Goal: Transaction & Acquisition: Purchase product/service

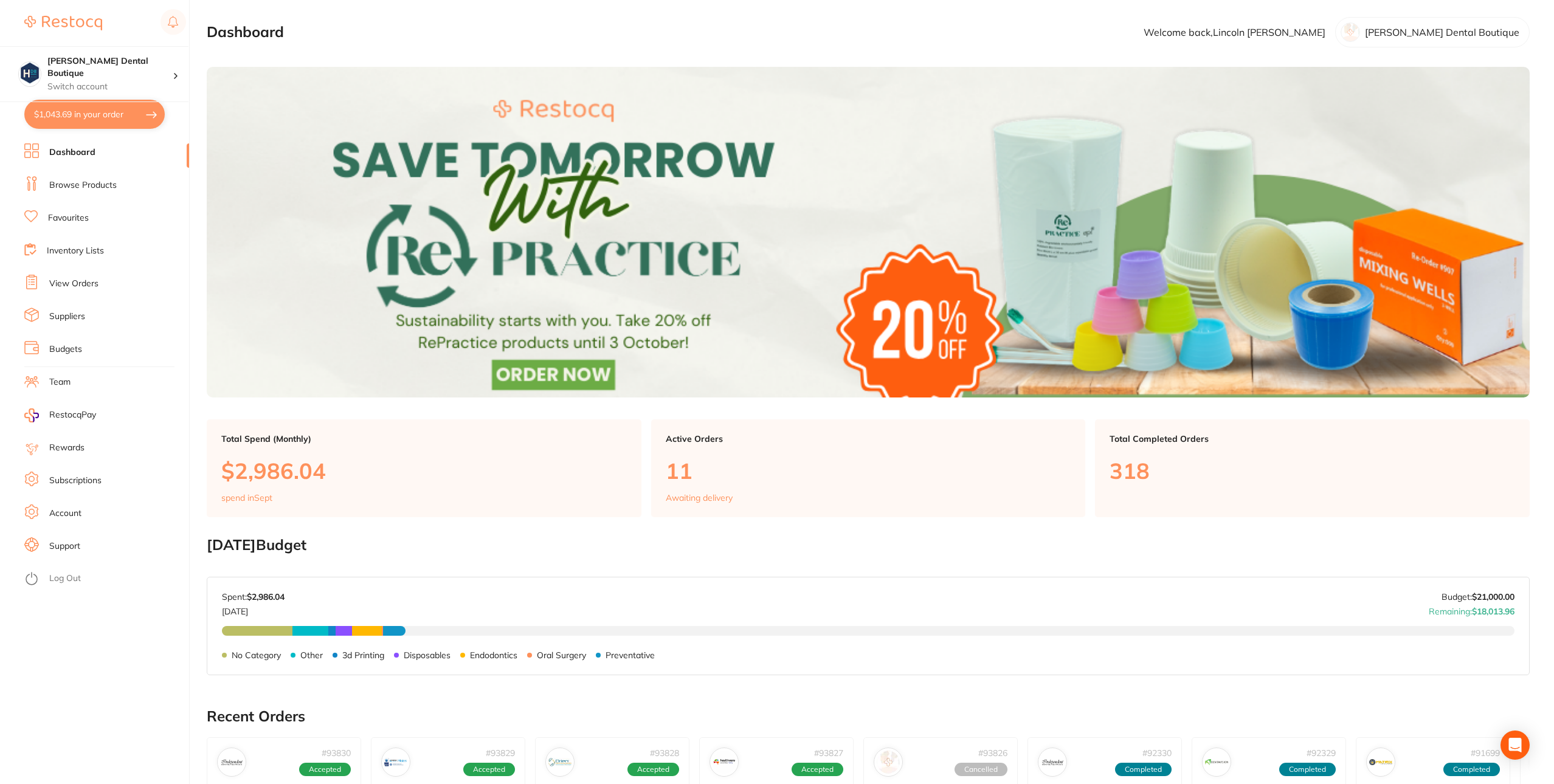
click at [91, 277] on link "View Orders" at bounding box center [74, 283] width 49 height 12
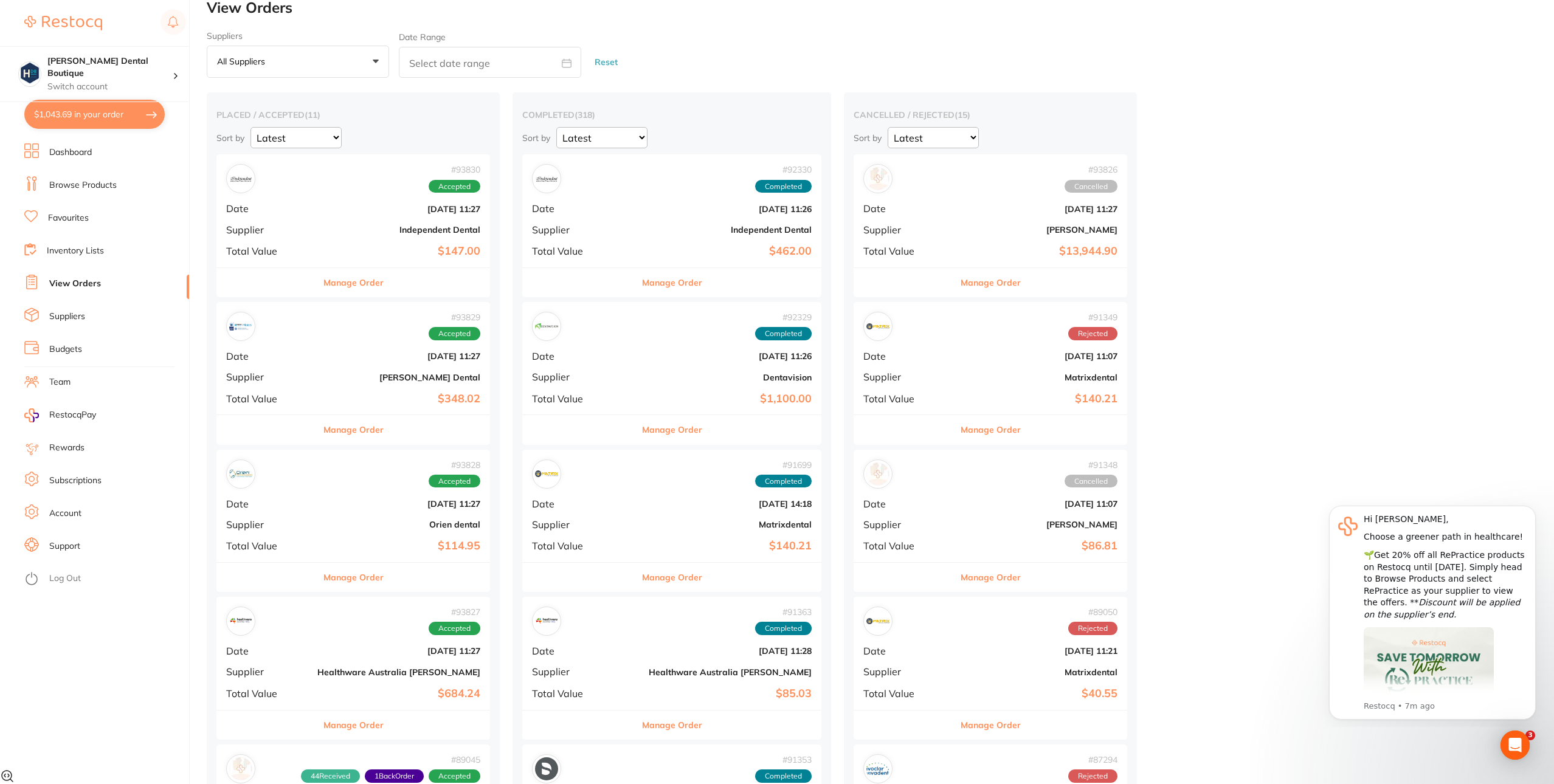
click at [854, 223] on div "# 93826 Cancelled Date Sept 16 2025, 11:27 Supplier Henry Schein Halas Total Va…" at bounding box center [991, 211] width 274 height 112
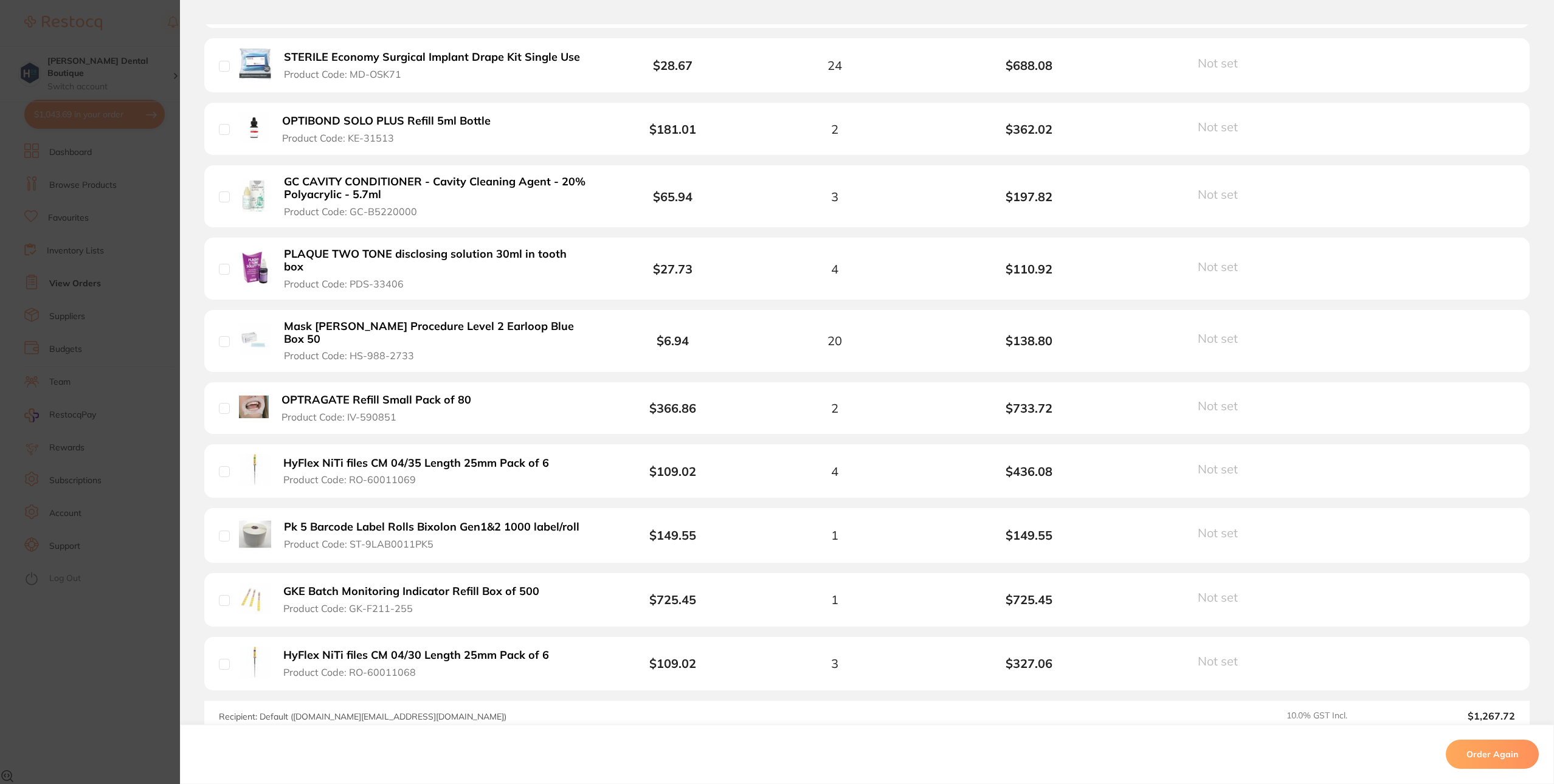
scroll to position [2681, 0]
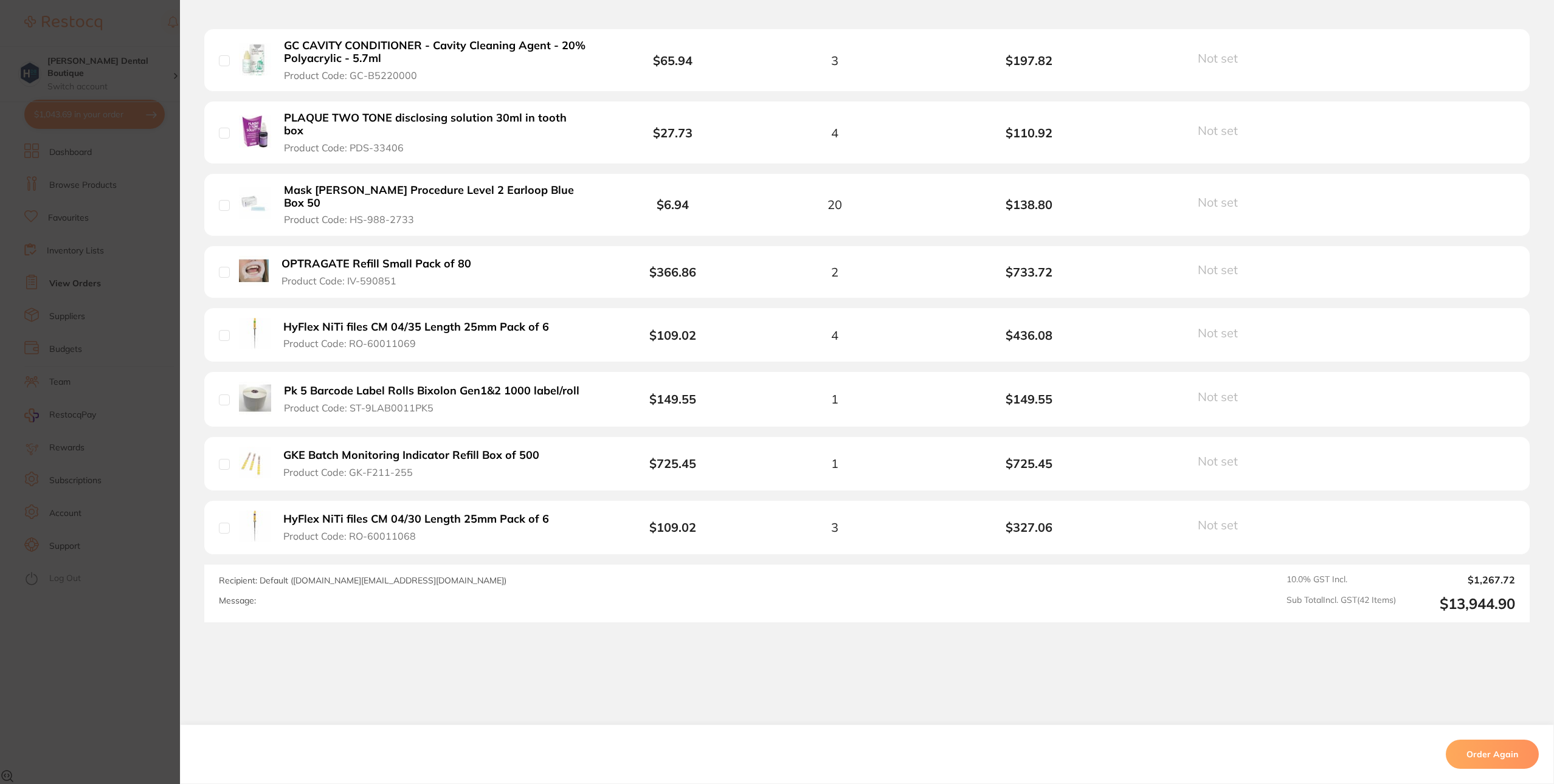
click at [1465, 756] on button "Order Again" at bounding box center [1492, 754] width 93 height 30
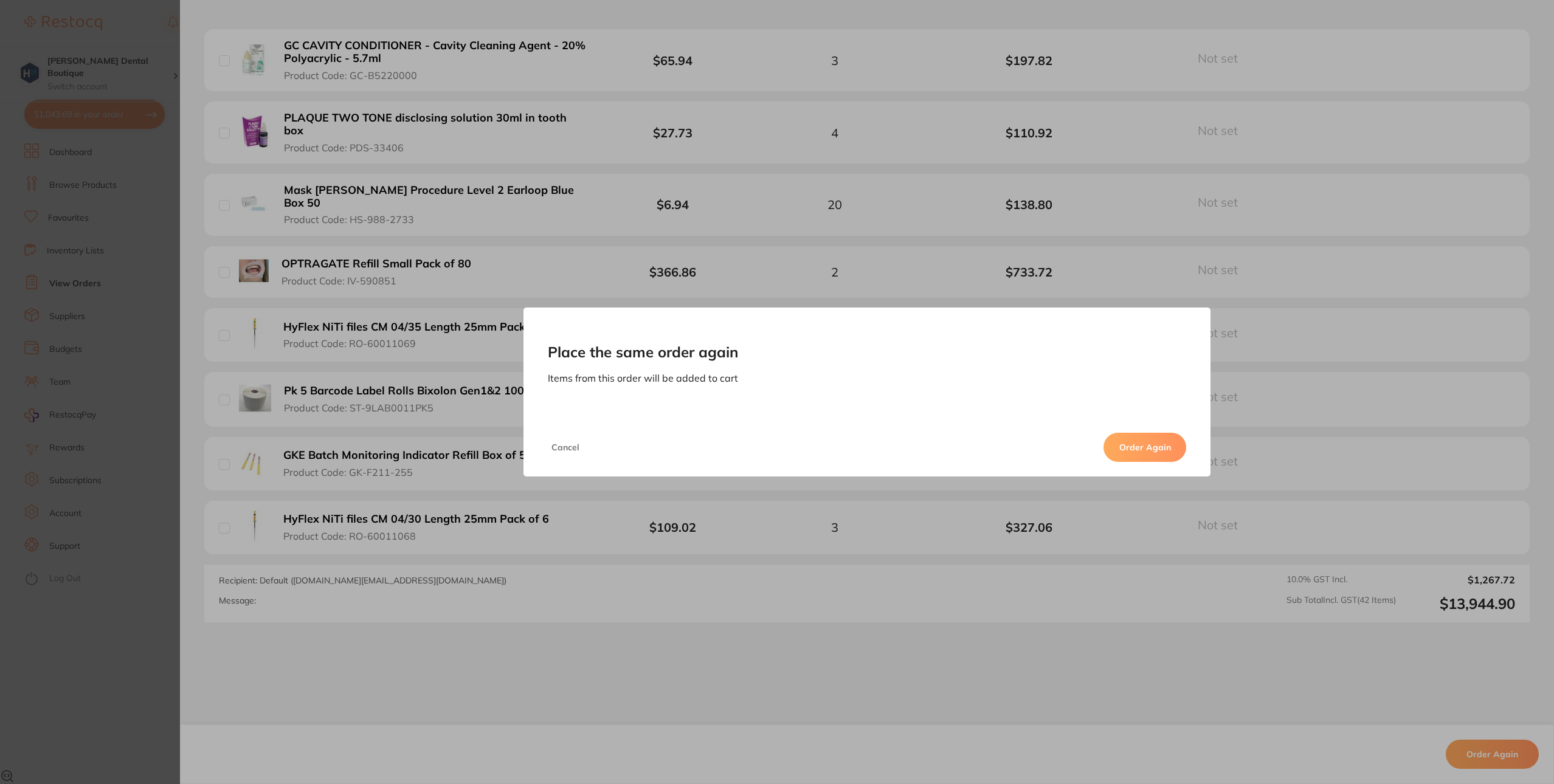
click at [1149, 449] on button "Order Again" at bounding box center [1146, 448] width 83 height 30
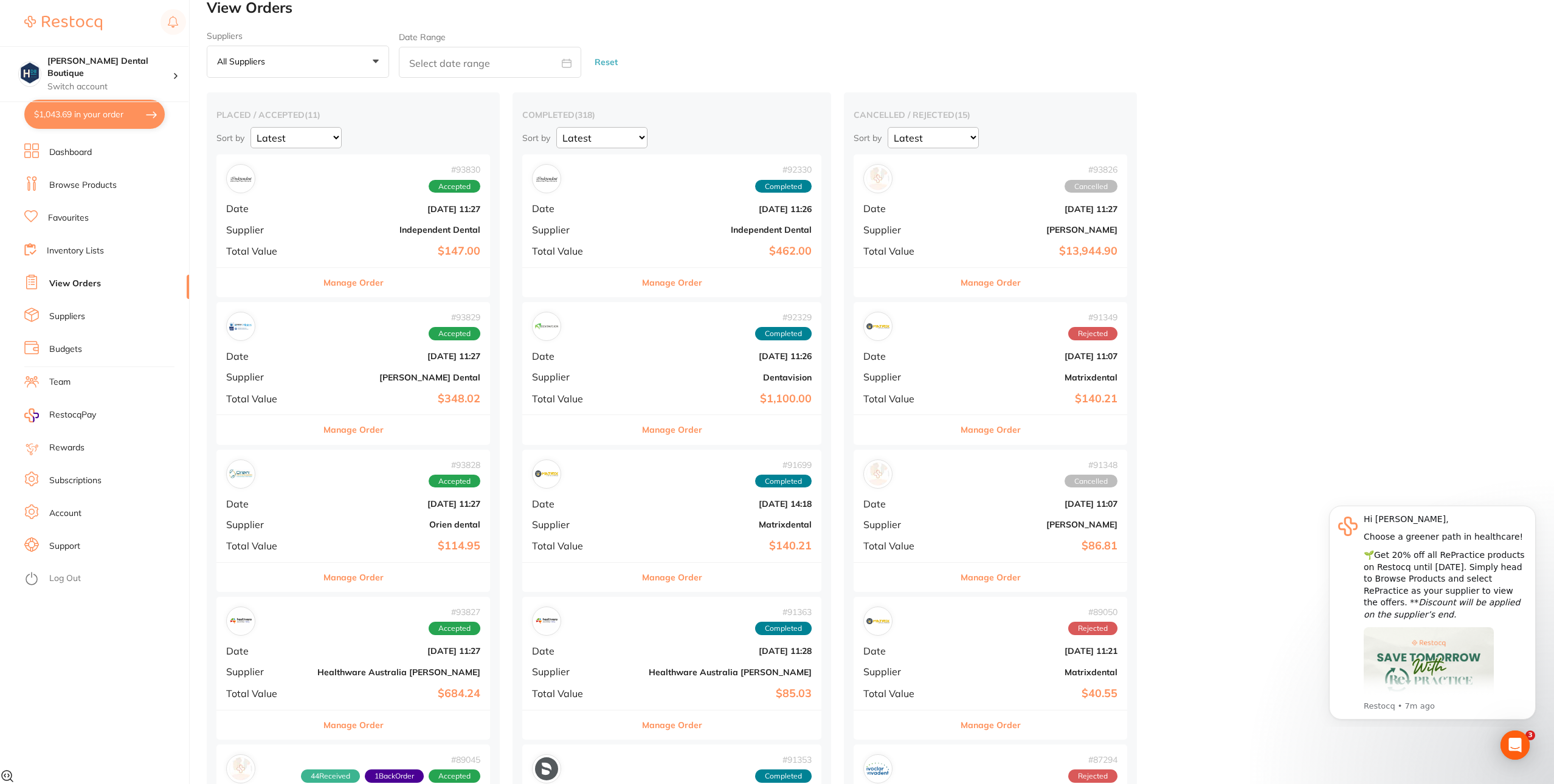
click at [125, 115] on button "$1,043.69 in your order" at bounding box center [94, 114] width 141 height 30
checkbox input "true"
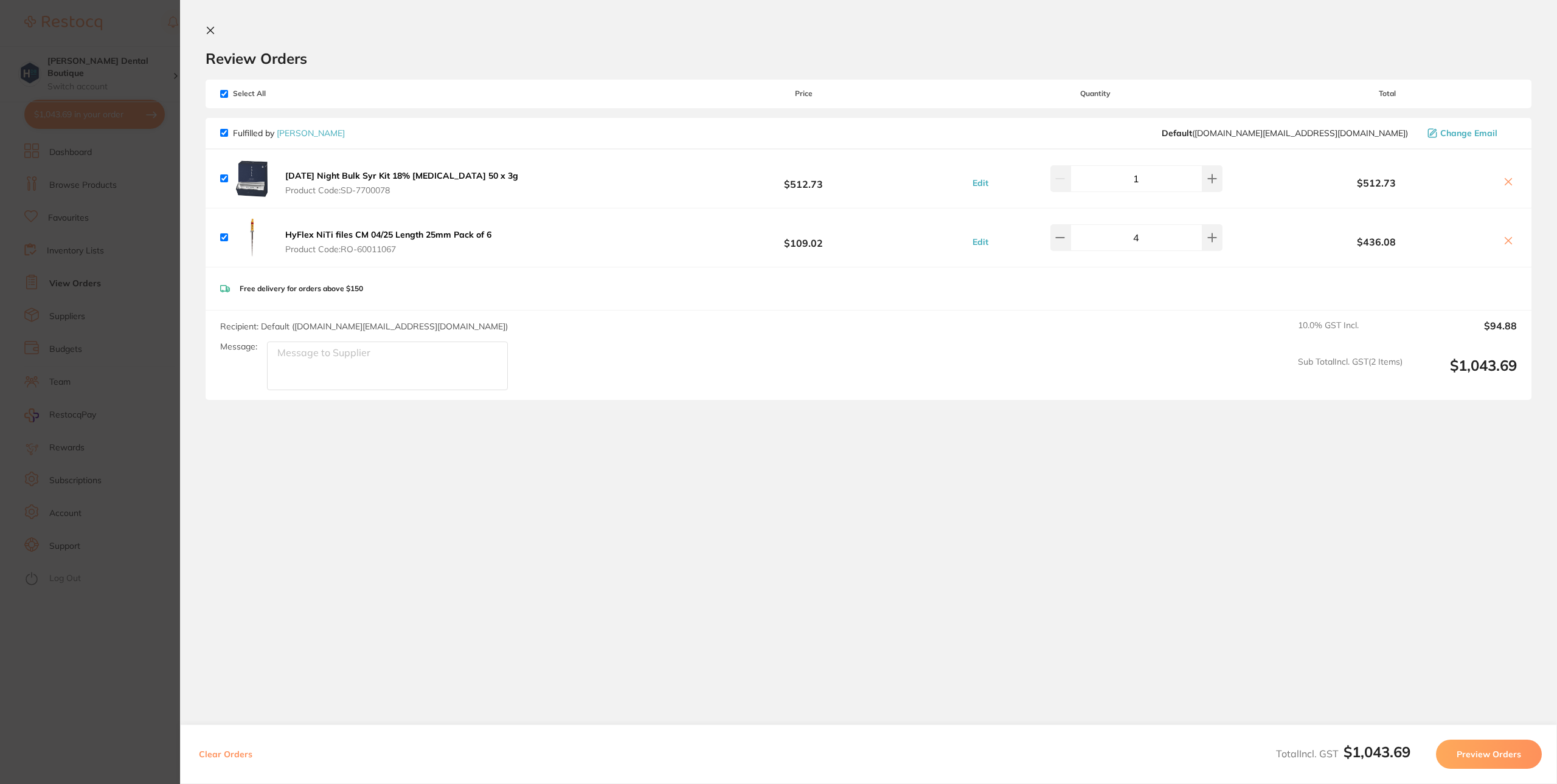
click at [131, 655] on section "Update RRP Set your pre negotiated price for this item. Item Agreed RRP (excl. …" at bounding box center [778, 392] width 1557 height 784
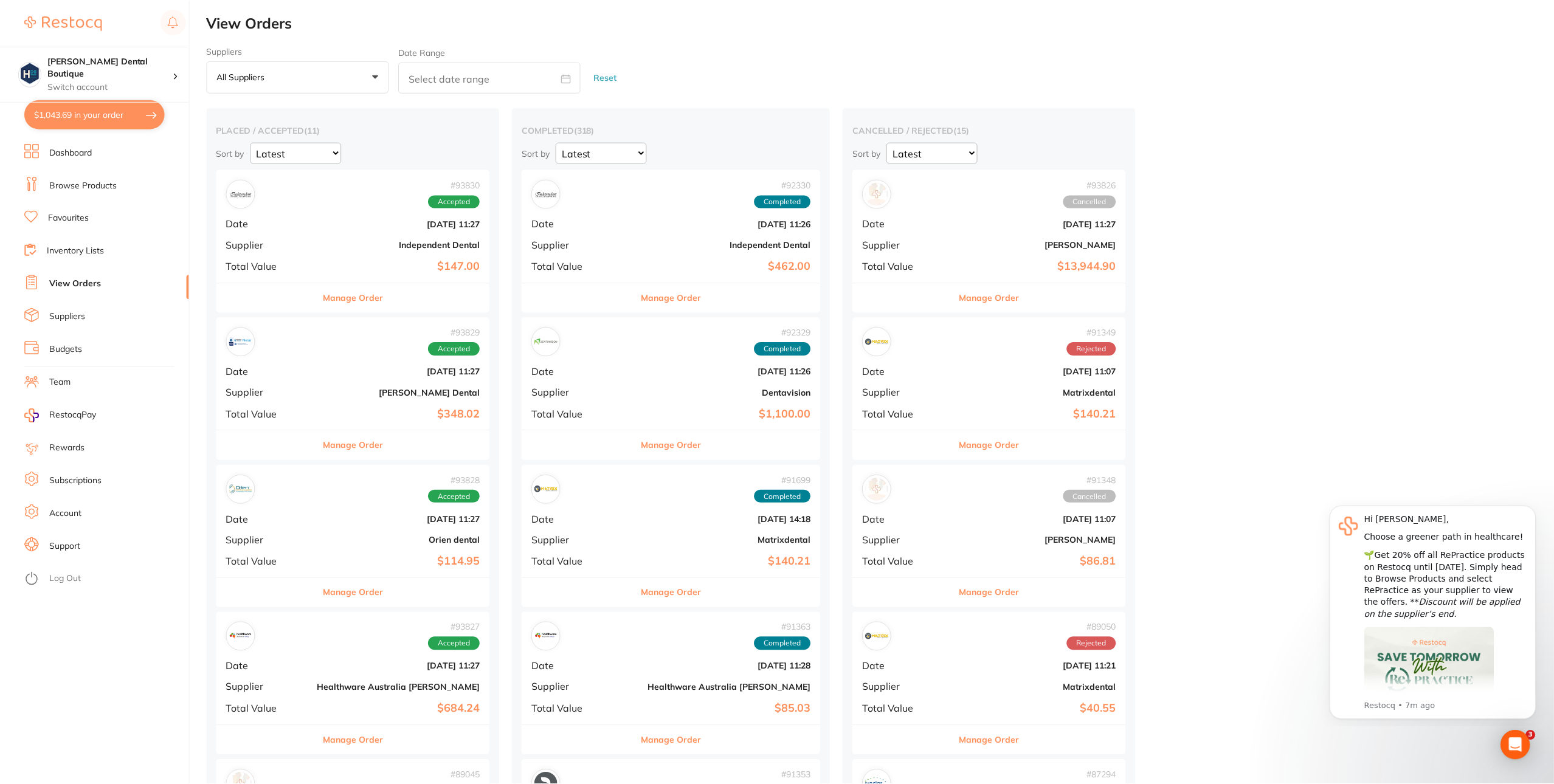
scroll to position [15, 0]
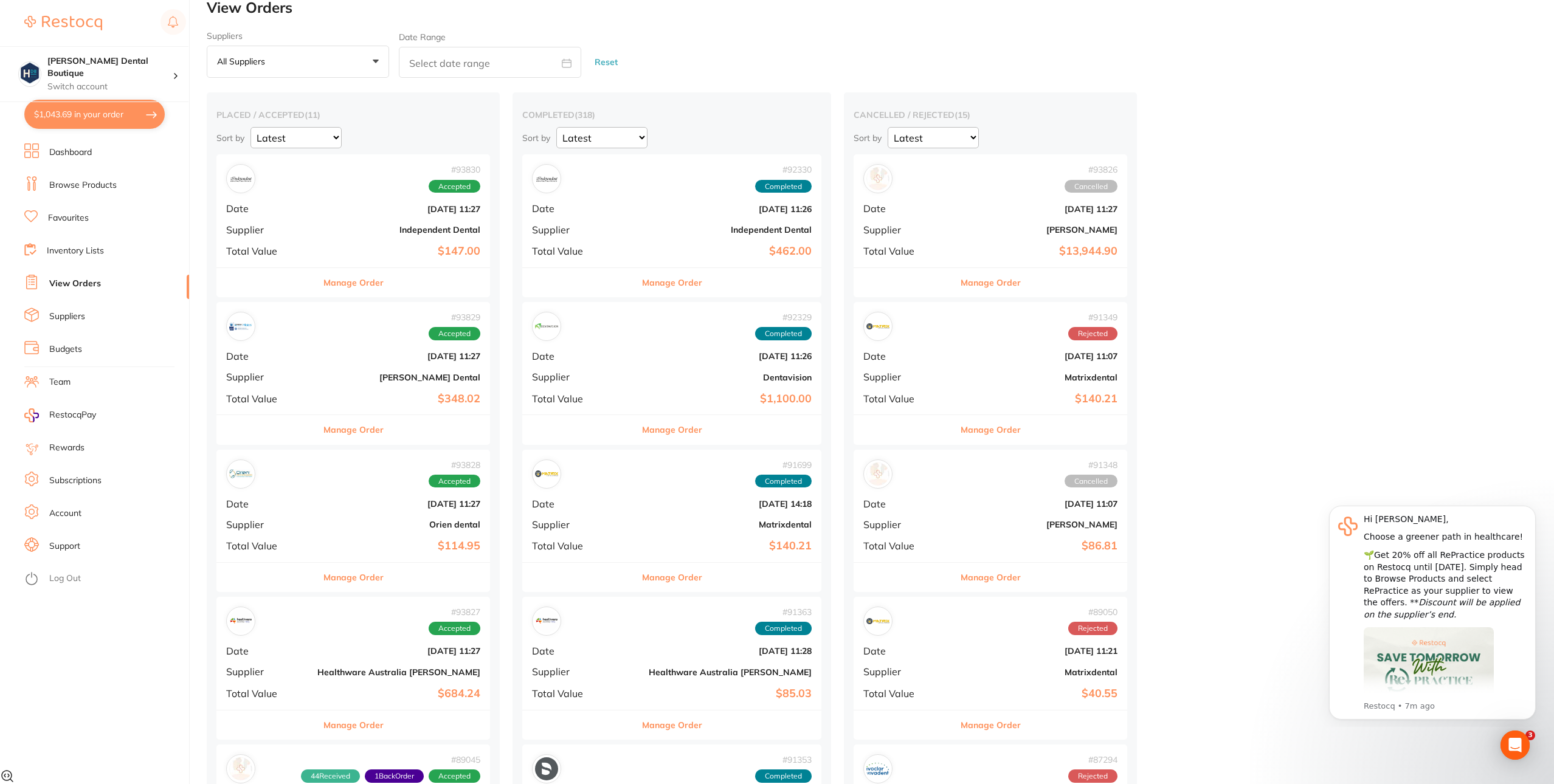
click at [955, 207] on b "Sept 16 2025, 11:27" at bounding box center [1036, 210] width 163 height 10
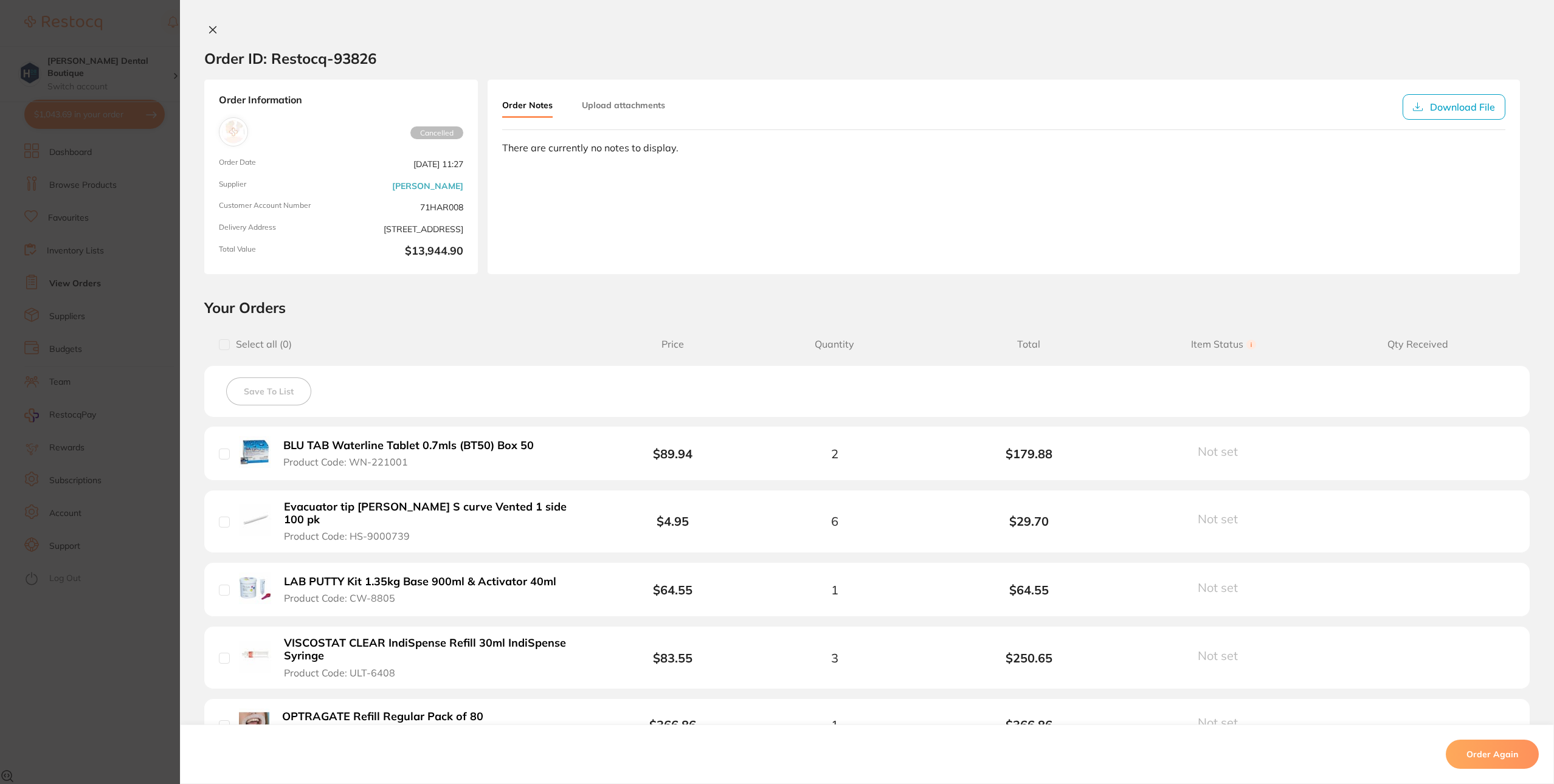
click at [831, 211] on div "Order Notes Upload attachments Download File There are currently no notes to di…" at bounding box center [1004, 177] width 1032 height 195
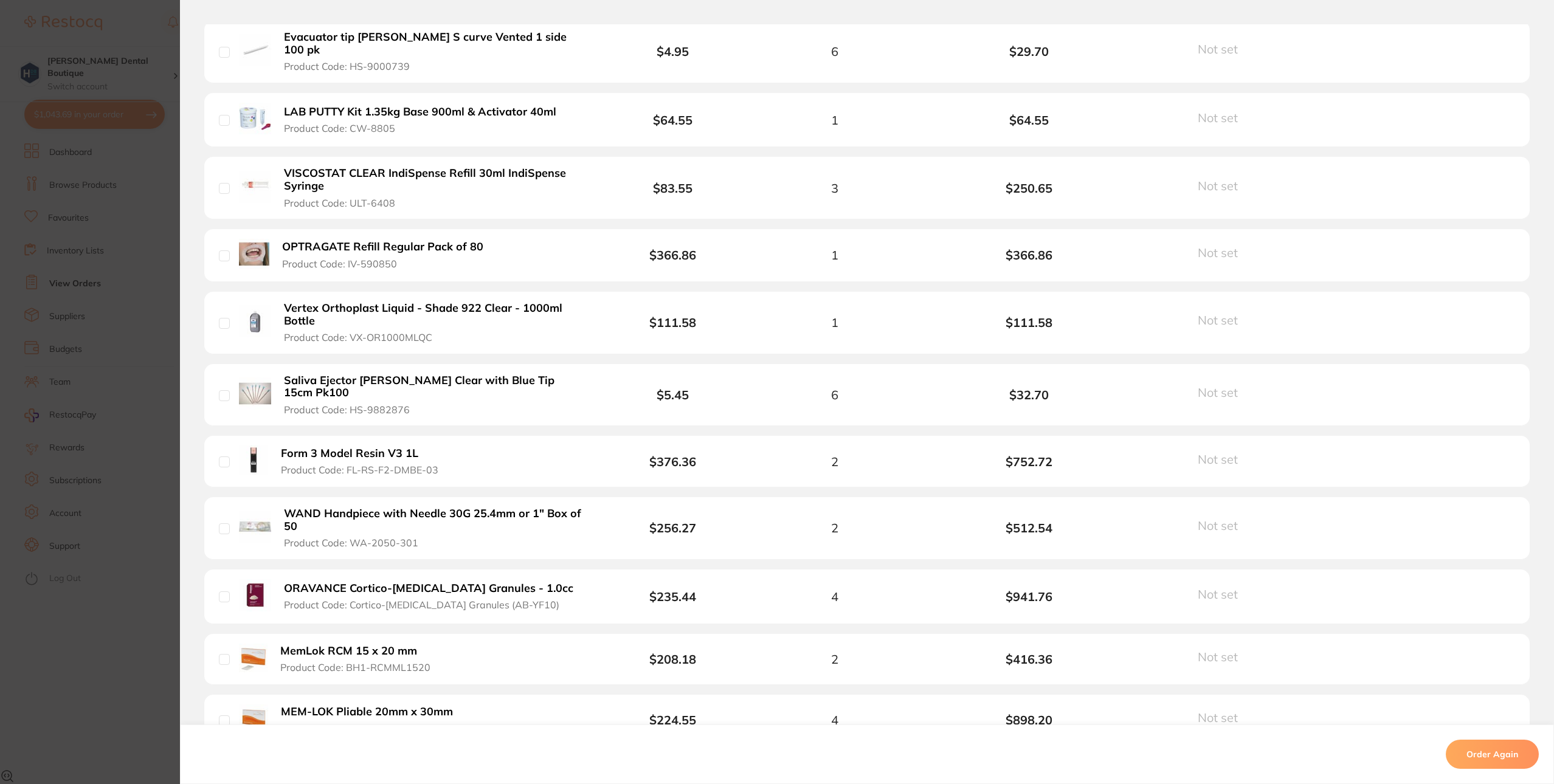
scroll to position [470, 0]
click at [48, 704] on section "Order ID: Restocq- 93826 Order Information Cancelled Order Date Sept 16 2025, 1…" at bounding box center [777, 392] width 1554 height 784
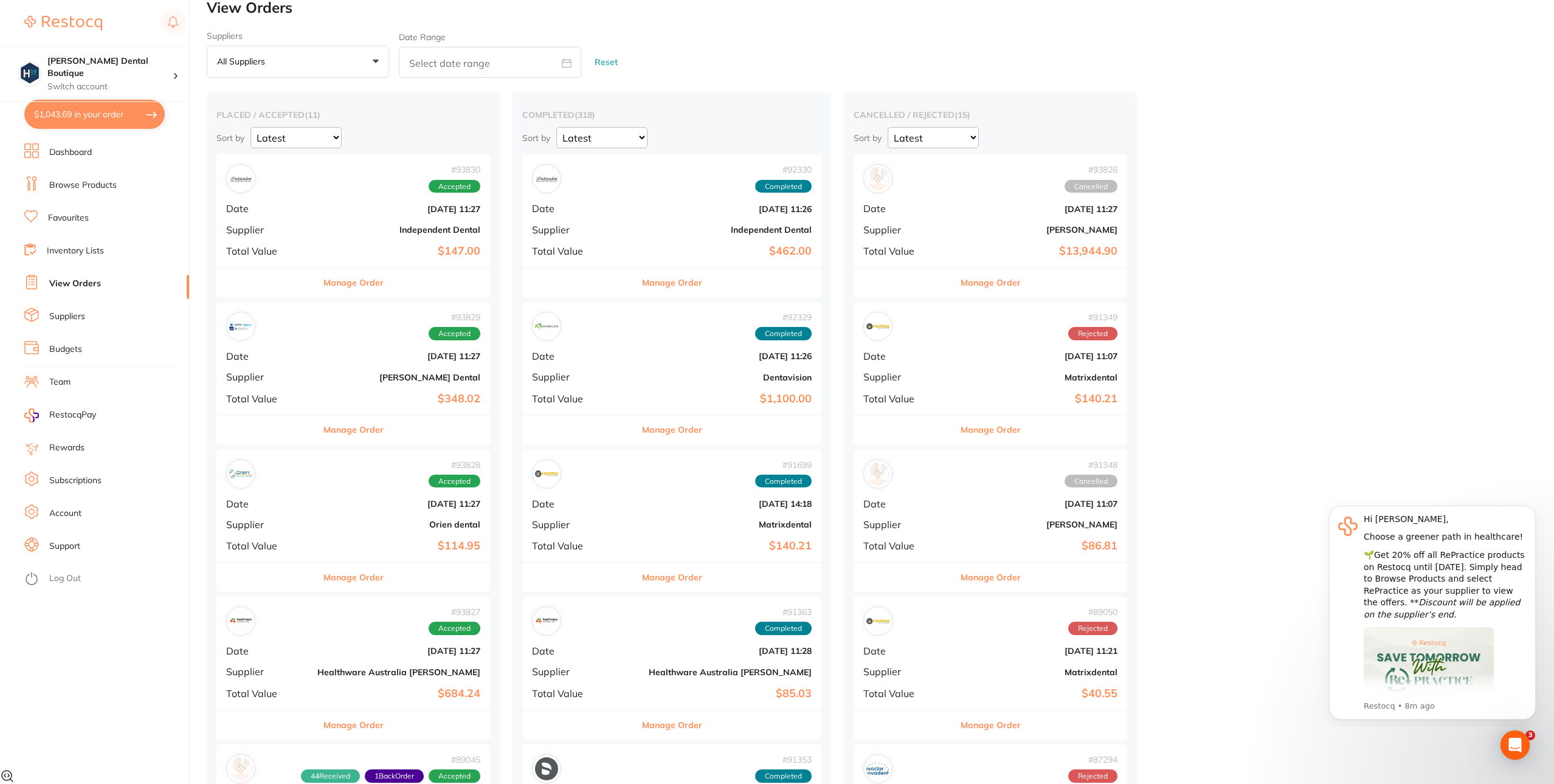
click at [87, 120] on button "$1,043.69 in your order" at bounding box center [94, 114] width 141 height 30
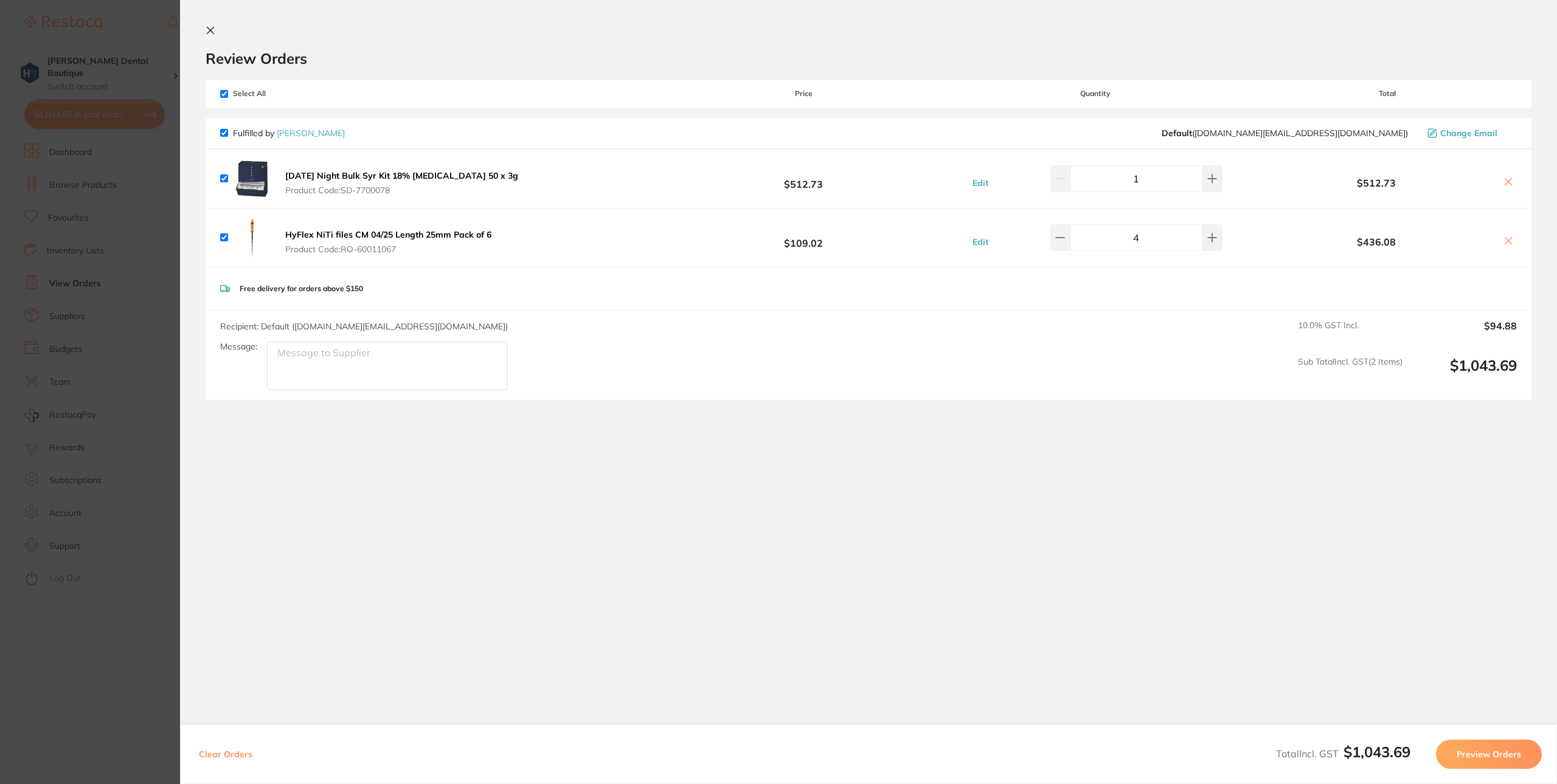
click at [209, 35] on button at bounding box center [213, 31] width 15 height 12
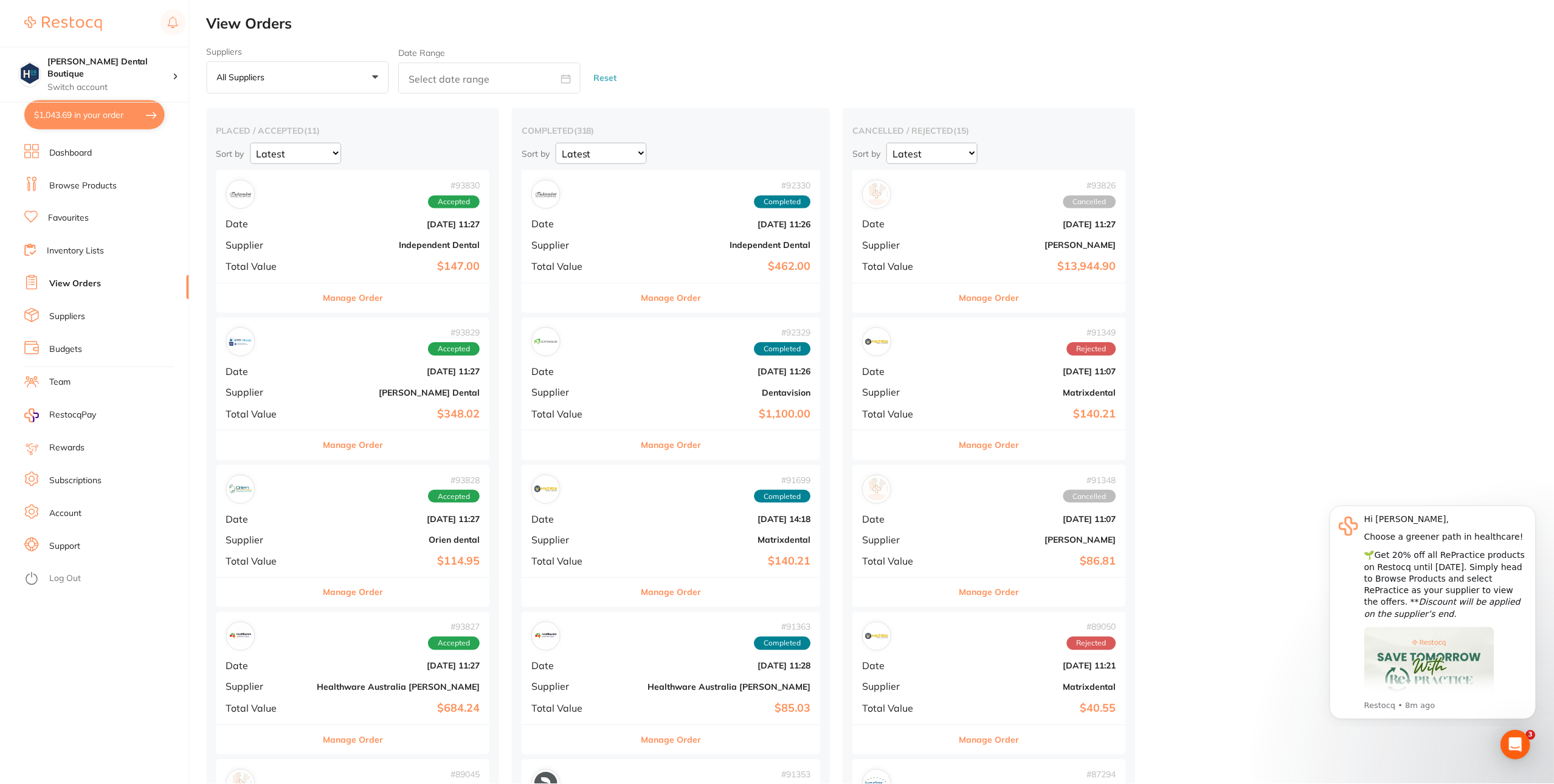
scroll to position [15, 0]
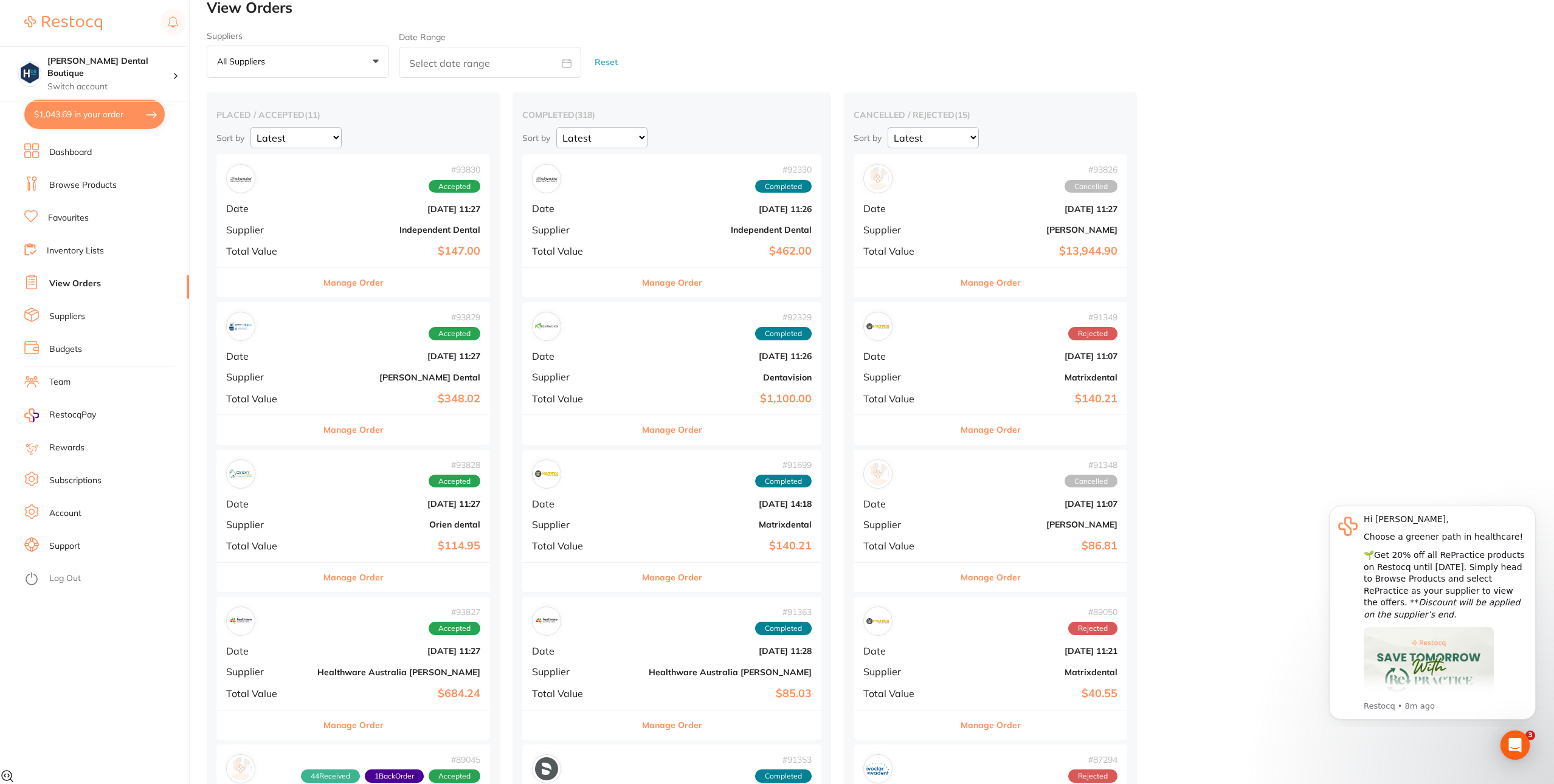
click at [854, 202] on div "# 93826 Cancelled Date Sept 16 2025, 11:27 Supplier Henry Schein Halas Total Va…" at bounding box center [991, 211] width 274 height 112
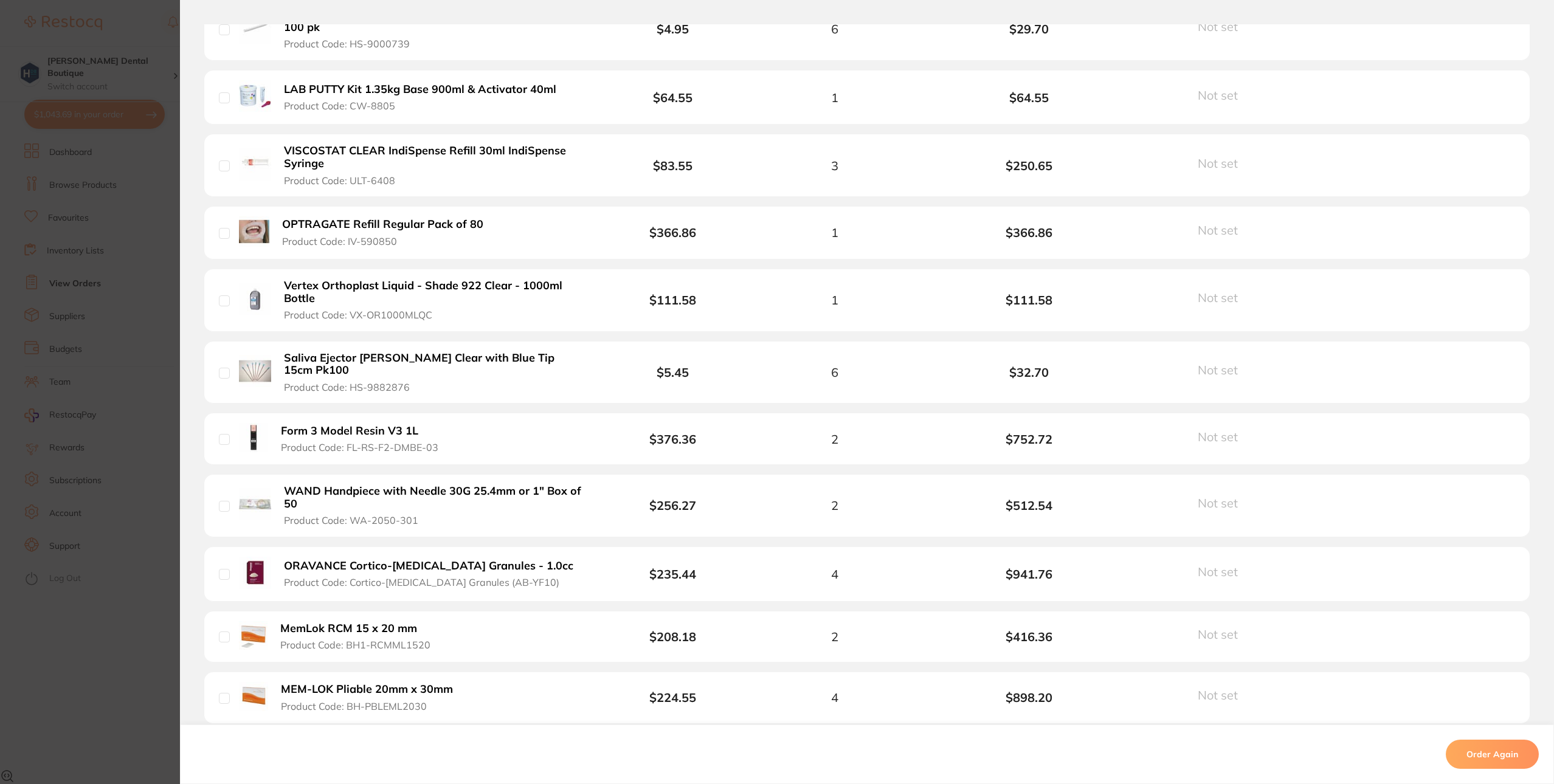
click at [1478, 753] on button "Order Again" at bounding box center [1492, 754] width 93 height 30
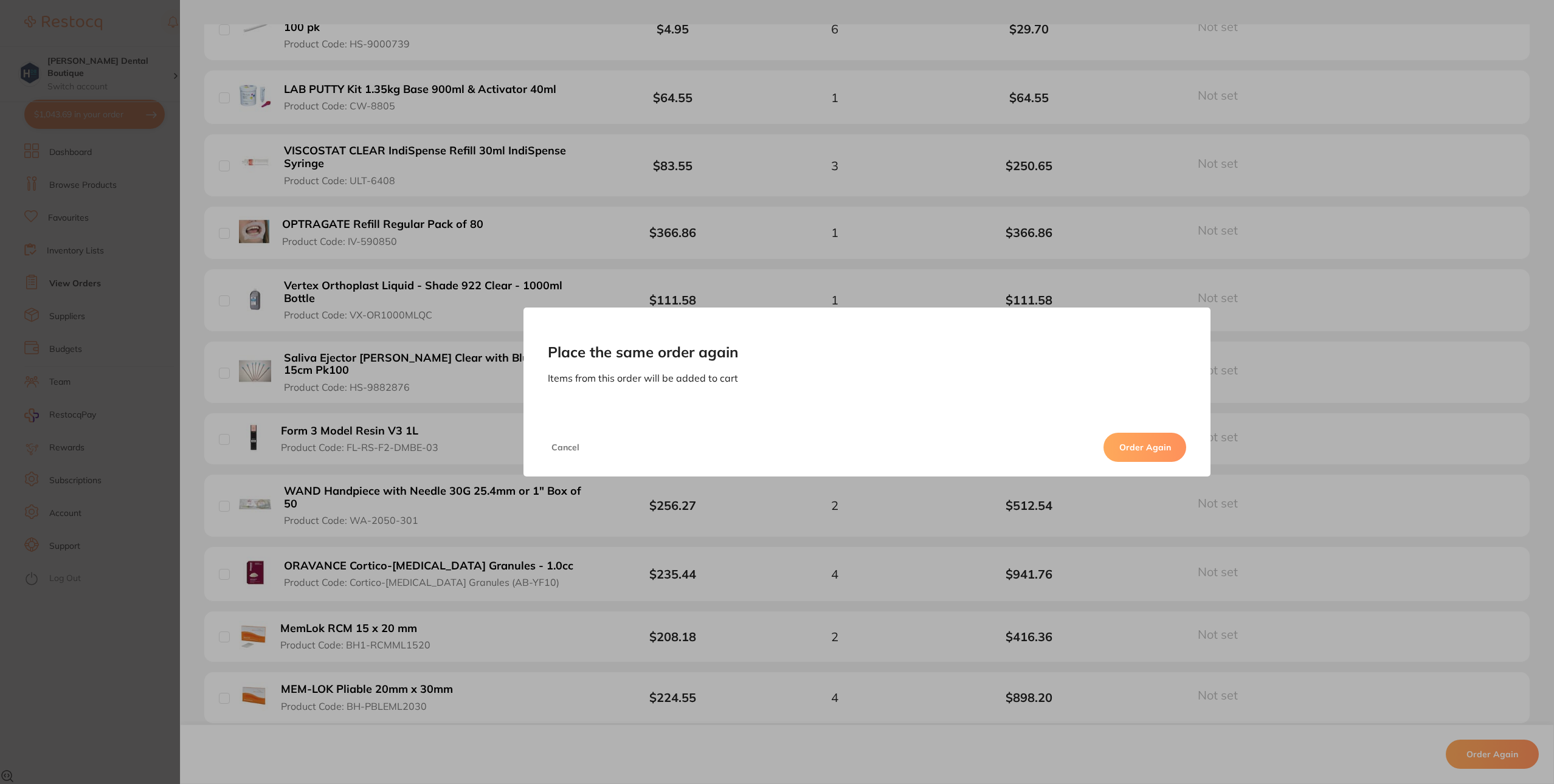
click at [1125, 454] on button "Order Again" at bounding box center [1146, 448] width 83 height 30
checkbox input "false"
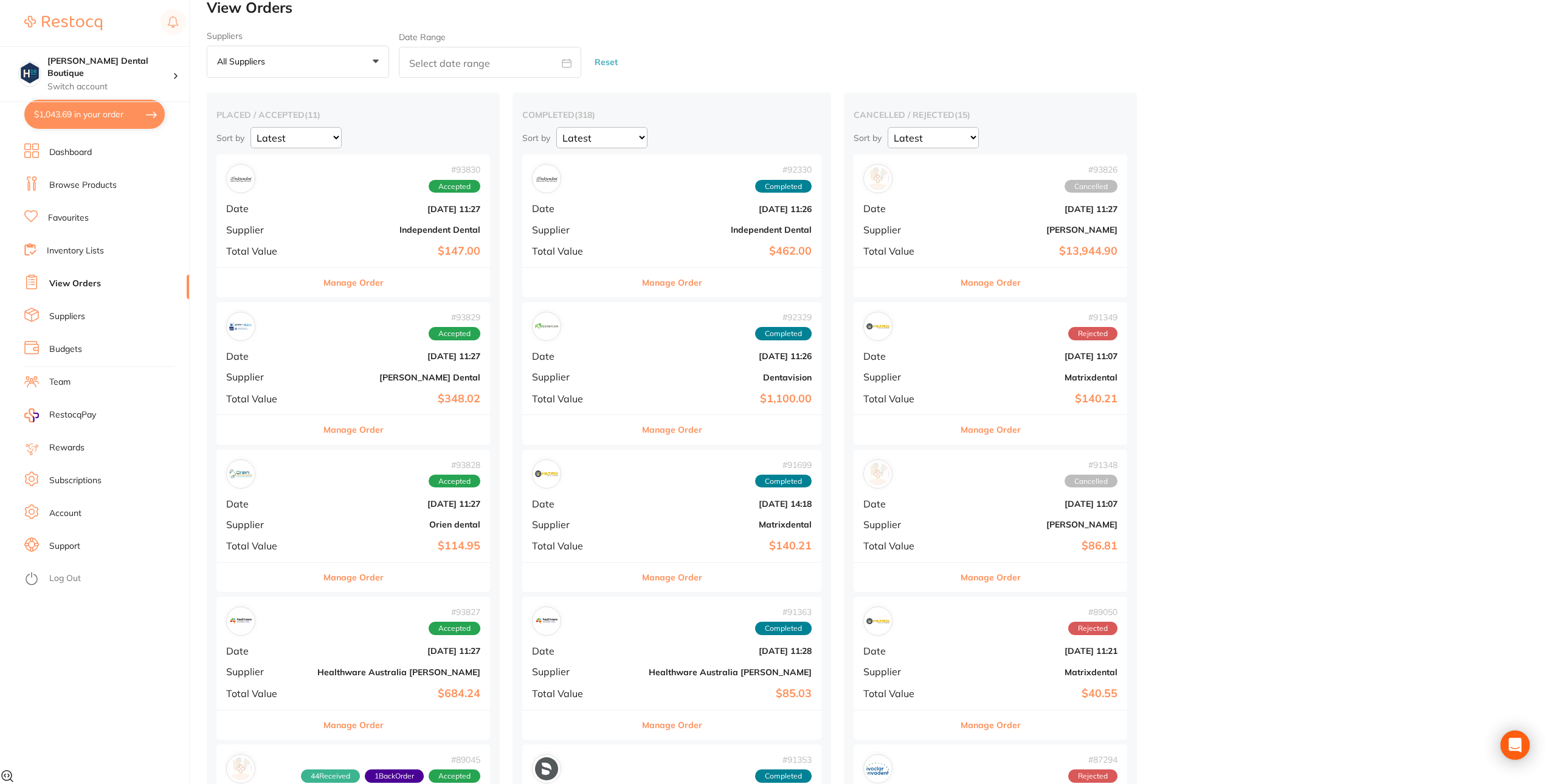
checkbox input "true"
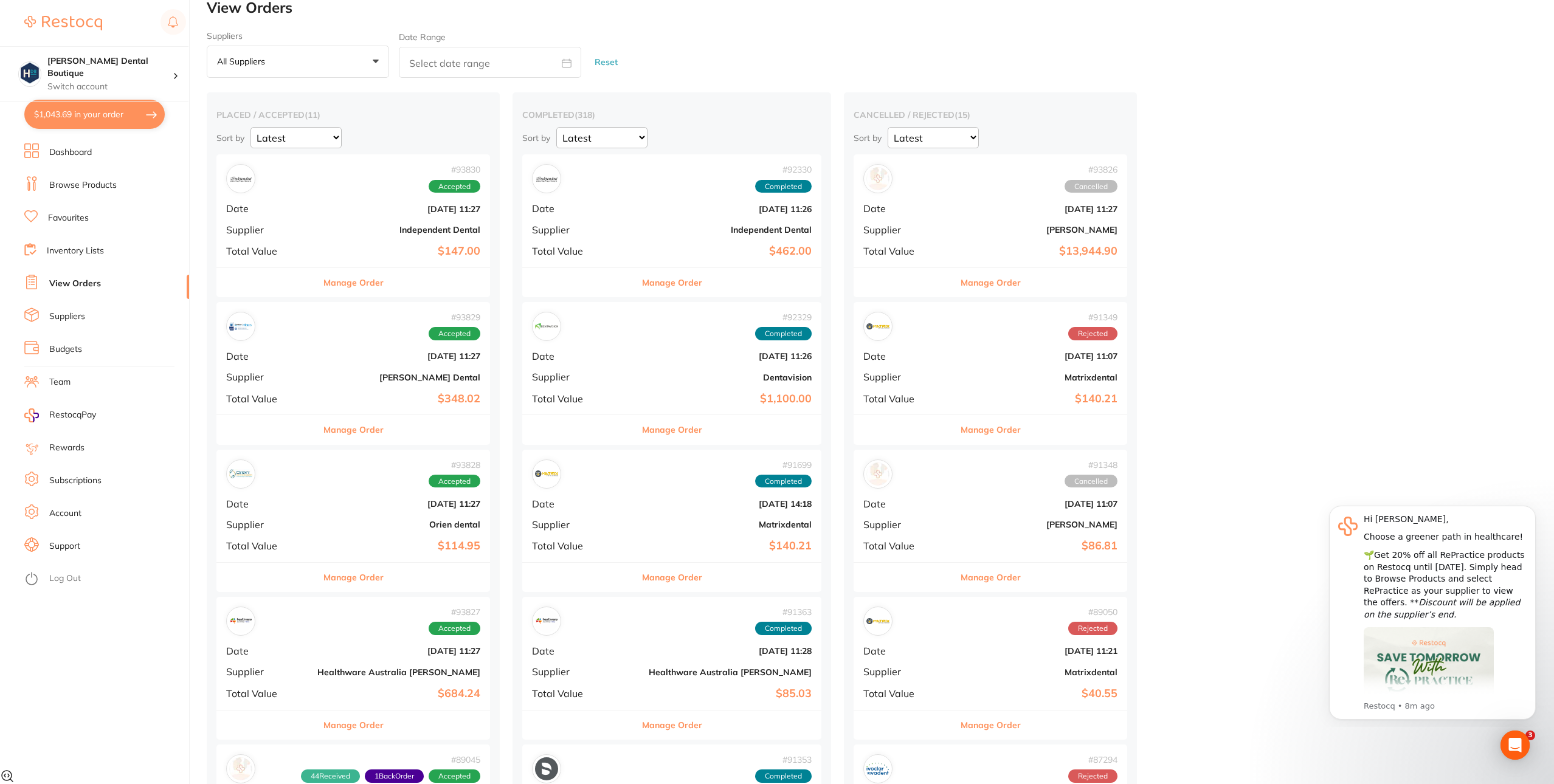
click at [69, 109] on button "$1,043.69 in your order" at bounding box center [94, 114] width 141 height 30
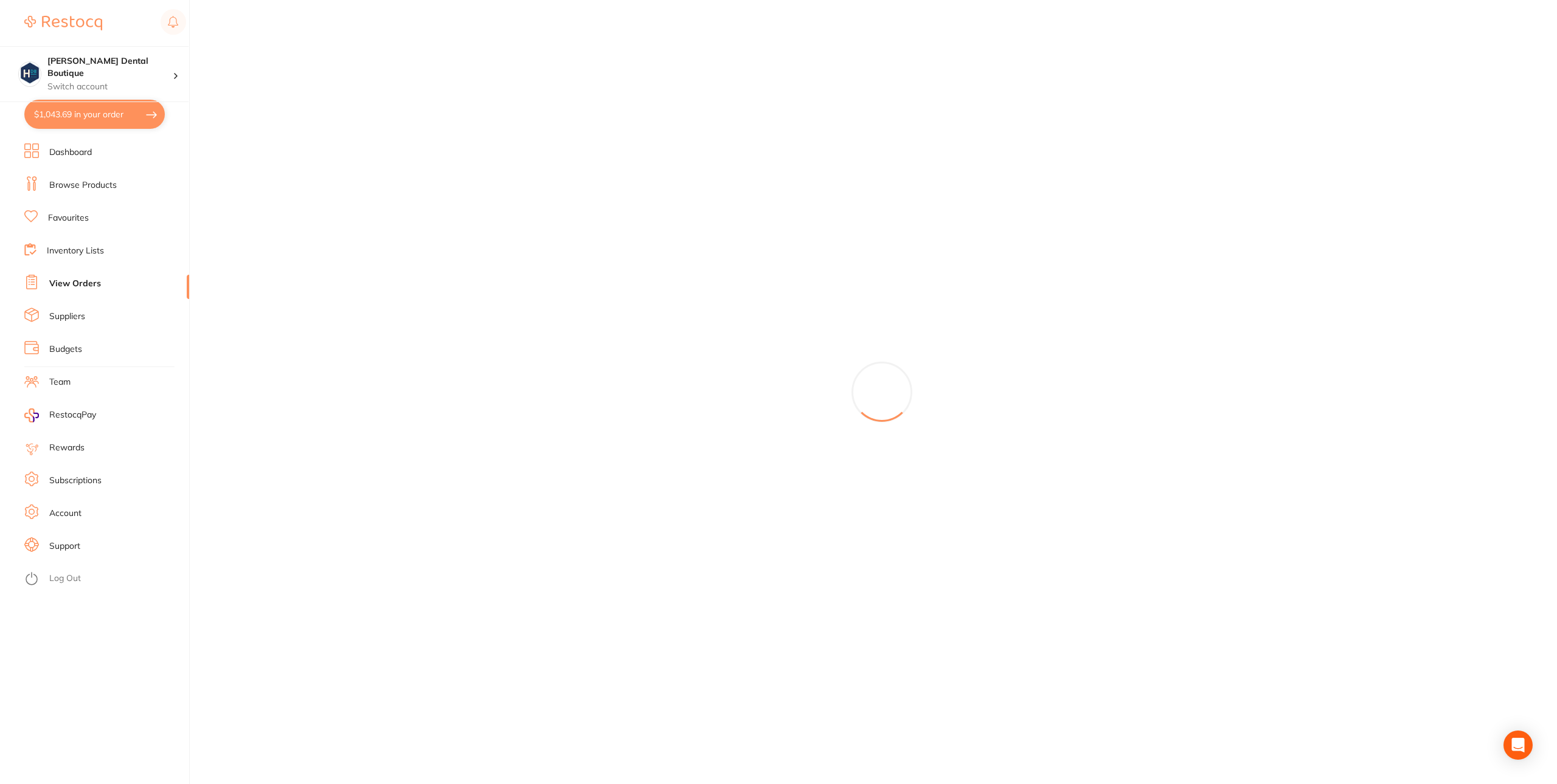
click at [89, 277] on link "View Orders" at bounding box center [75, 283] width 52 height 12
